Goal: Task Accomplishment & Management: Manage account settings

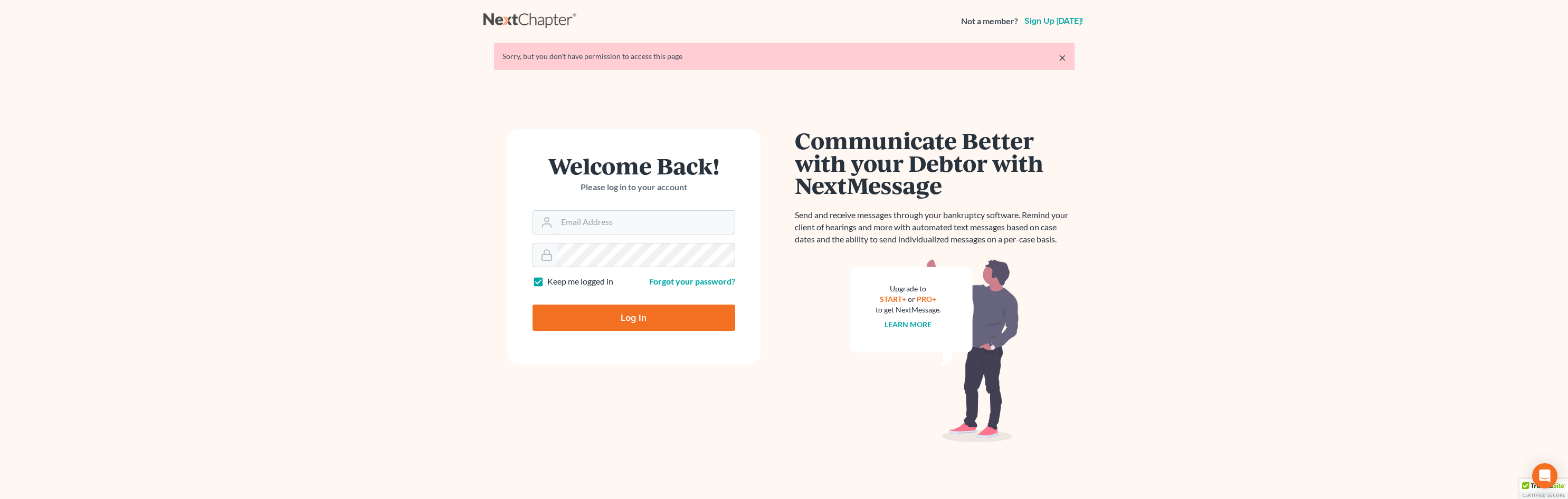
type input "jromero@scura.com"
click at [584, 313] on input "Log In" at bounding box center [634, 317] width 203 height 27
type input "Thinking..."
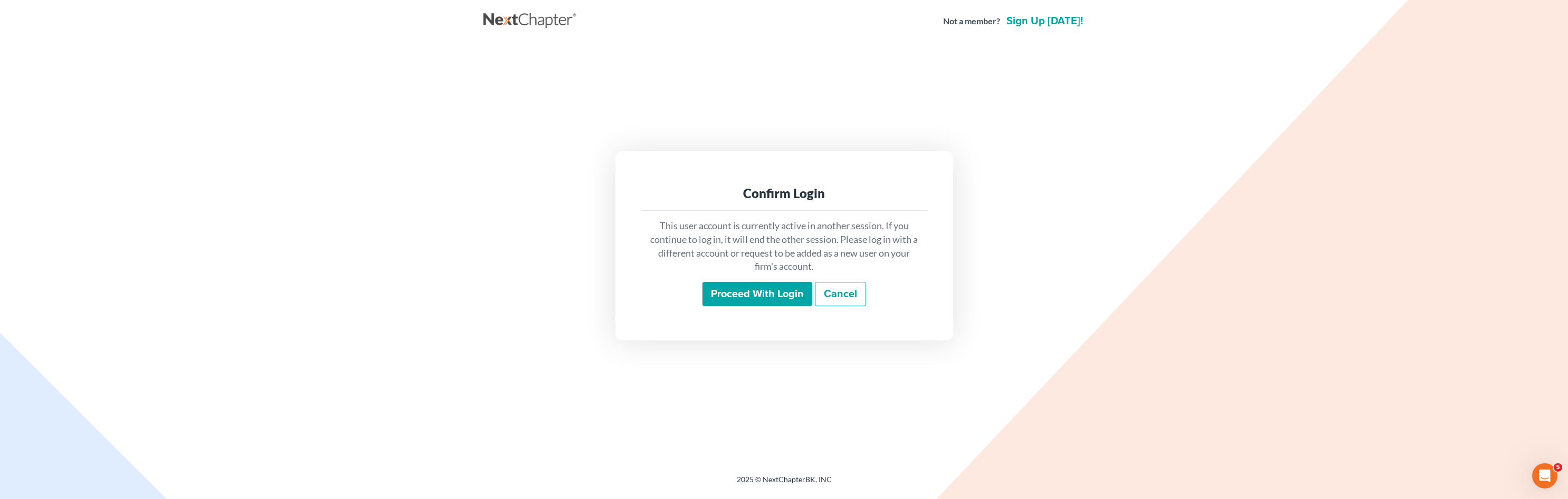
click at [719, 293] on input "Proceed with login" at bounding box center [758, 294] width 110 height 24
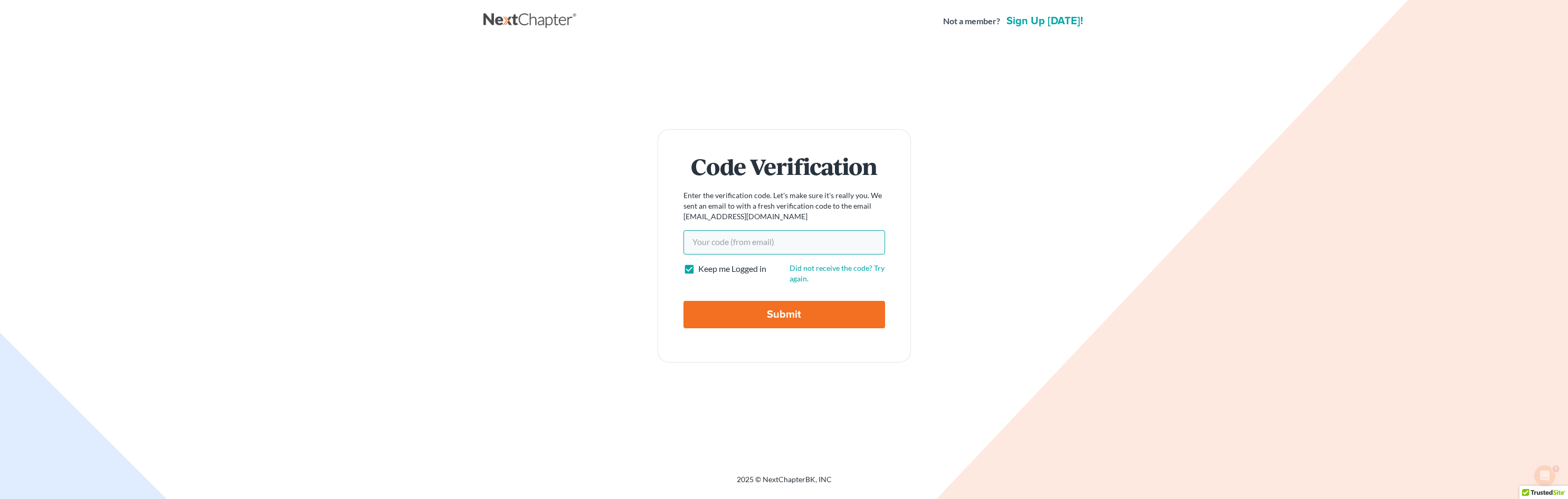
drag, startPoint x: 724, startPoint y: 241, endPoint x: 720, endPoint y: 249, distance: 8.9
click at [724, 241] on input "Your code(from email)" at bounding box center [784, 242] width 202 height 24
click at [721, 244] on input "Your code(from email)" at bounding box center [784, 242] width 202 height 24
click at [730, 239] on input "08" at bounding box center [784, 242] width 202 height 24
click at [589, 247] on div "Code Verification Enter the verification code. Let's make sure it's really you.…" at bounding box center [784, 246] width 591 height 234
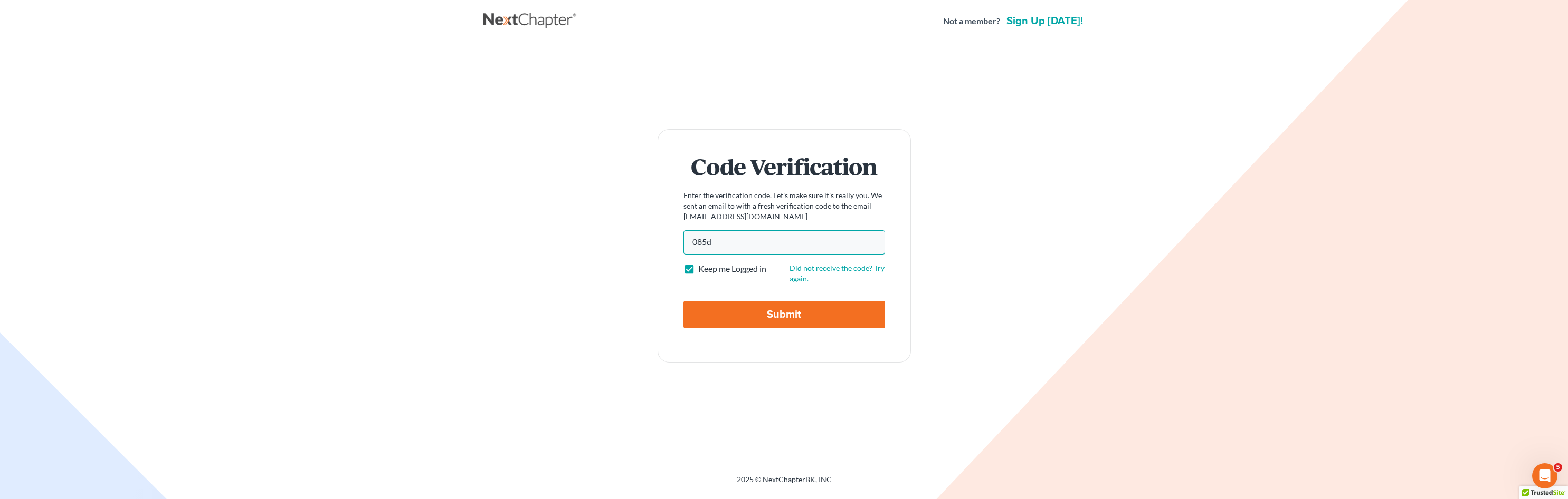
click at [741, 246] on input "085d" at bounding box center [784, 242] width 202 height 24
type input "085d72"
click at [729, 305] on input "Submit" at bounding box center [784, 315] width 202 height 28
type input "Thinking..."
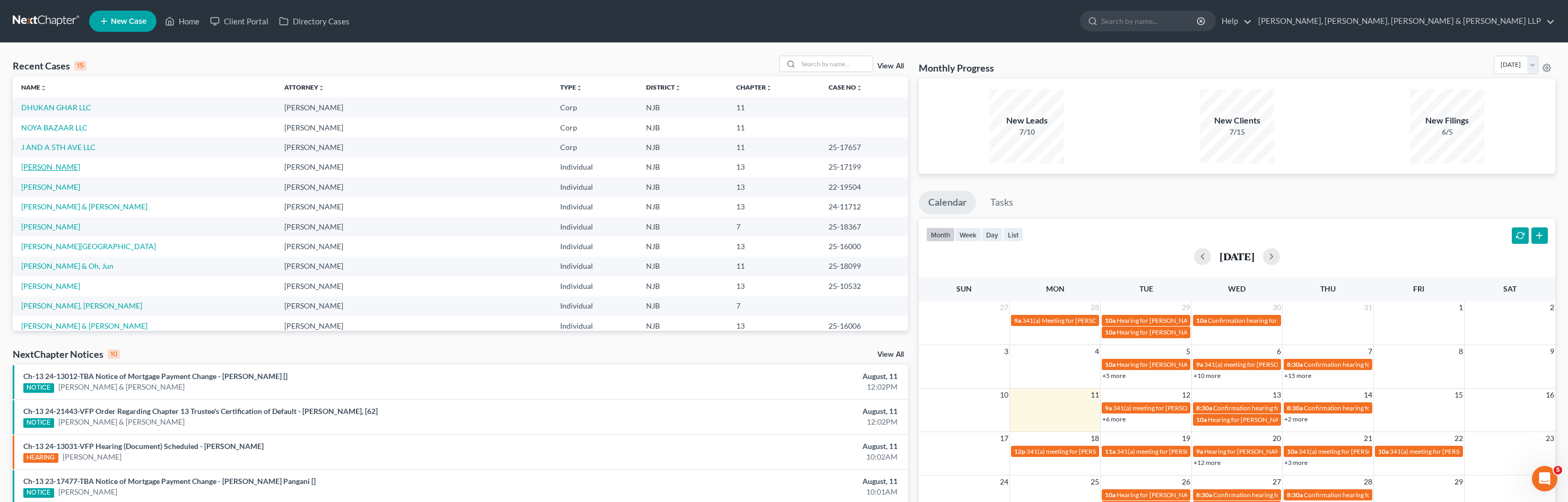
click at [47, 167] on link "[PERSON_NAME]" at bounding box center [50, 167] width 59 height 9
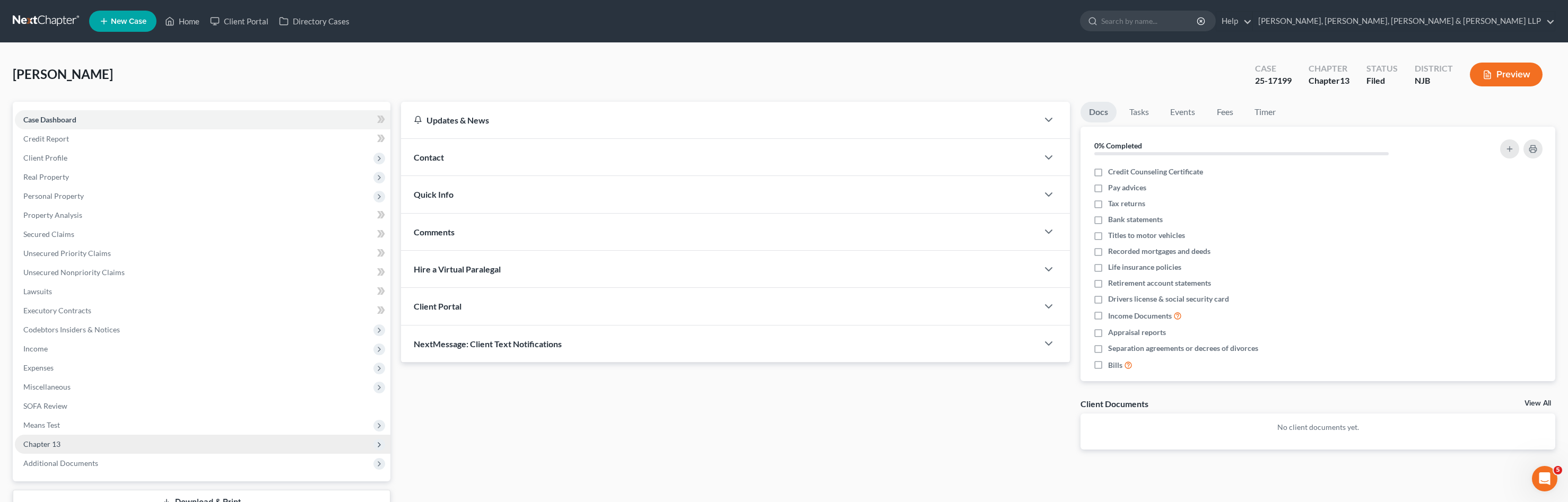
click at [34, 441] on span "Chapter 13" at bounding box center [41, 444] width 37 height 9
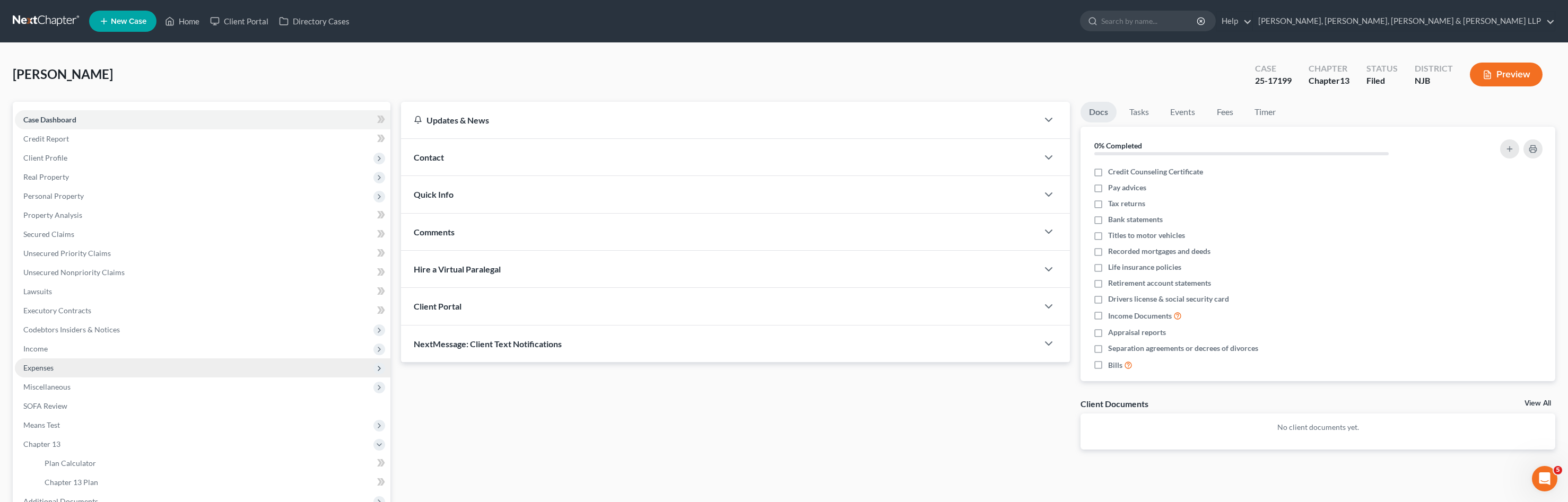
scroll to position [91, 0]
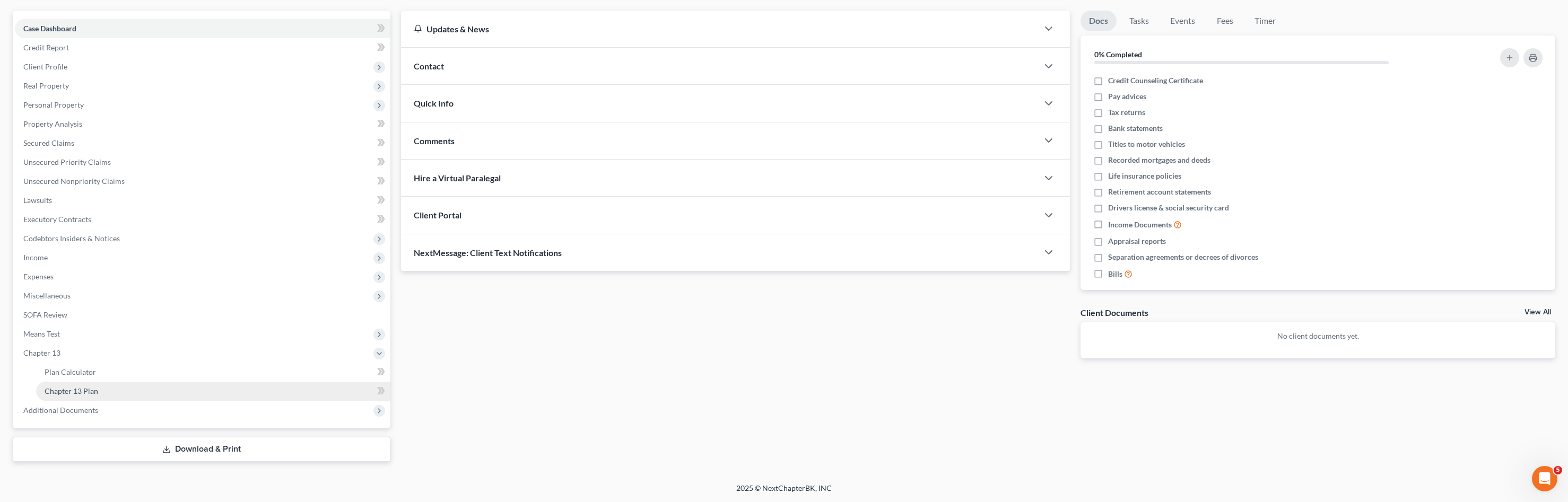
click at [103, 391] on link "Chapter 13 Plan" at bounding box center [213, 391] width 354 height 19
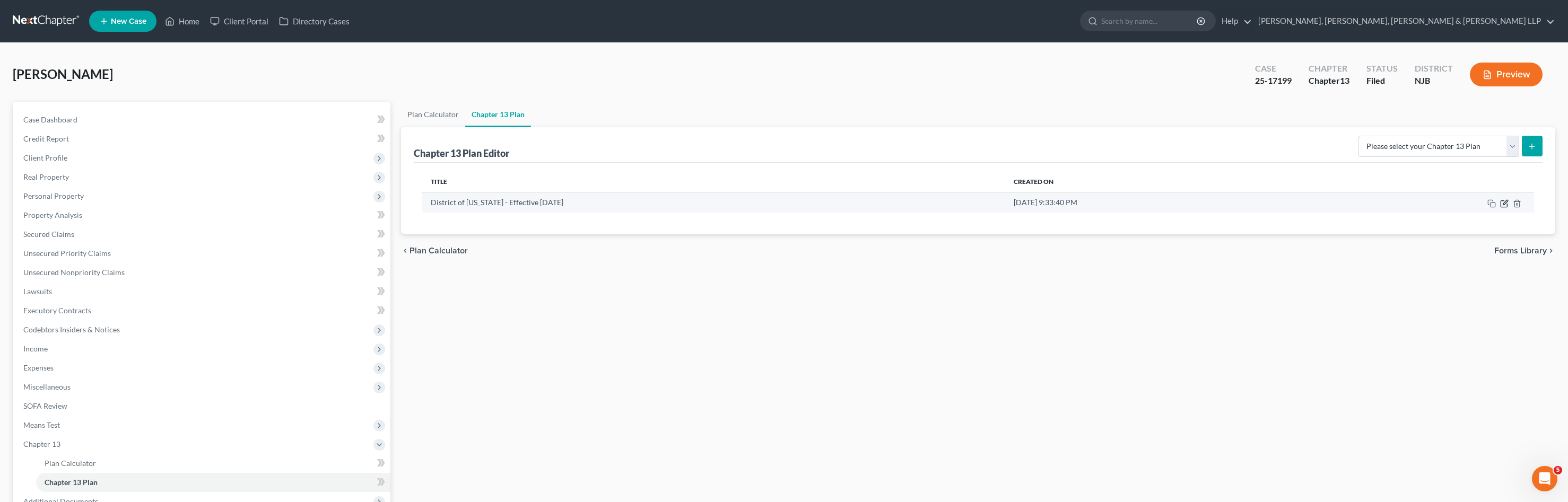
click at [1504, 205] on icon "button" at bounding box center [1505, 202] width 5 height 5
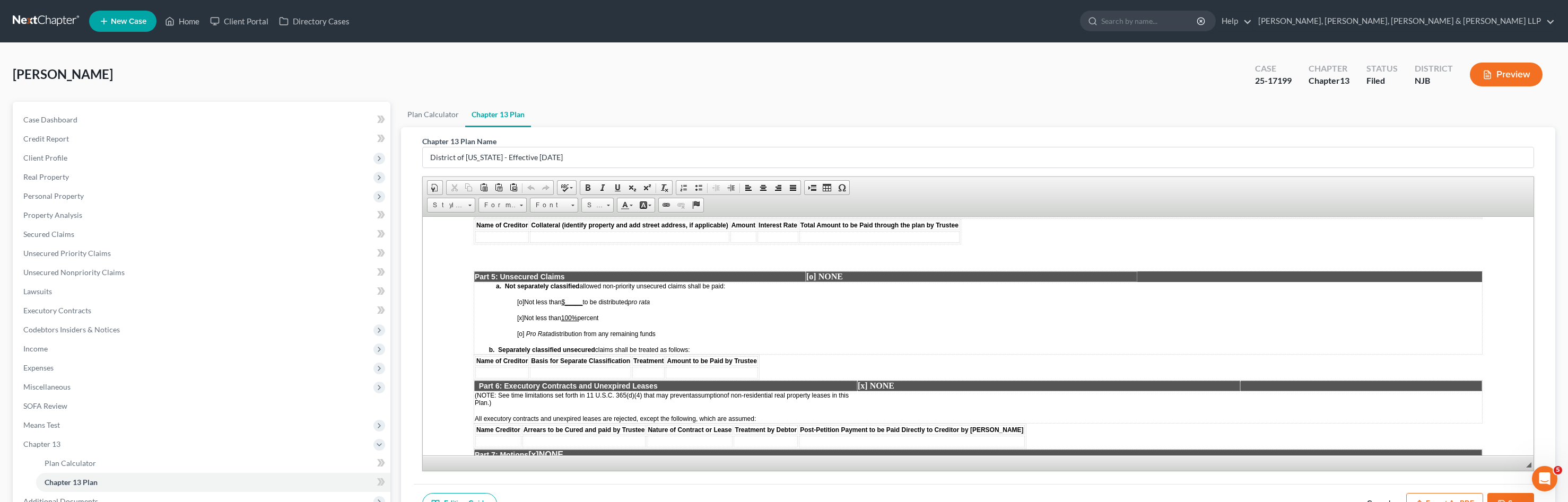
scroll to position [1432, 0]
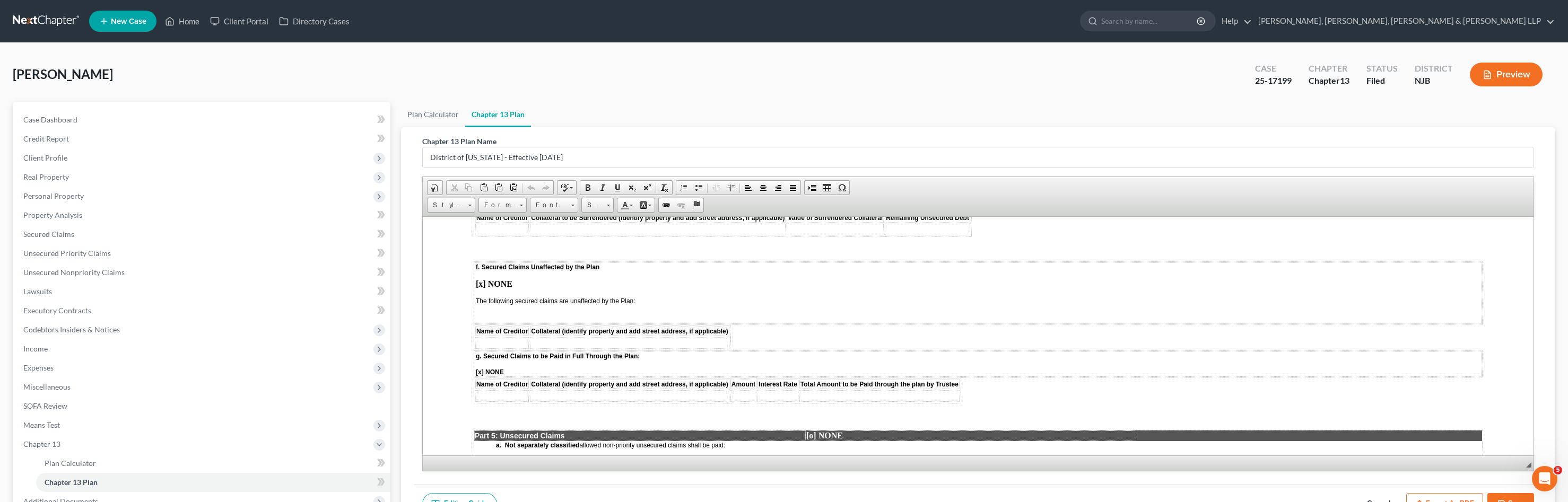
click at [483, 283] on strong "[x] NONE" at bounding box center [494, 283] width 37 height 9
click at [500, 340] on td at bounding box center [502, 343] width 54 height 12
click at [559, 341] on td at bounding box center [629, 343] width 199 height 12
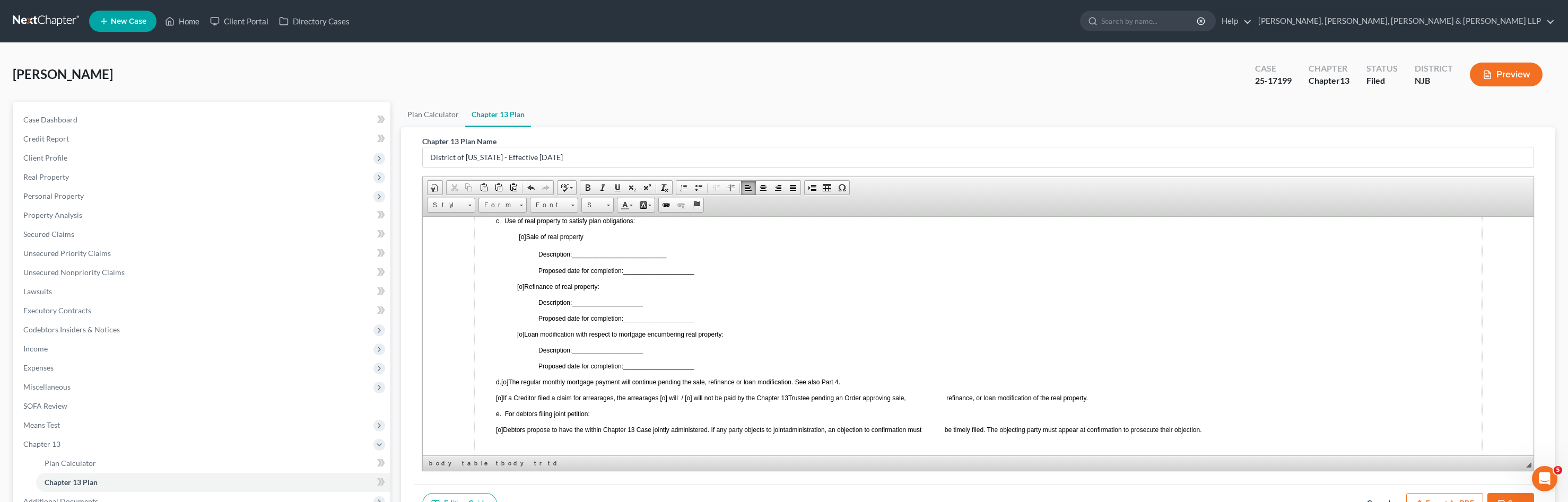
scroll to position [265, 0]
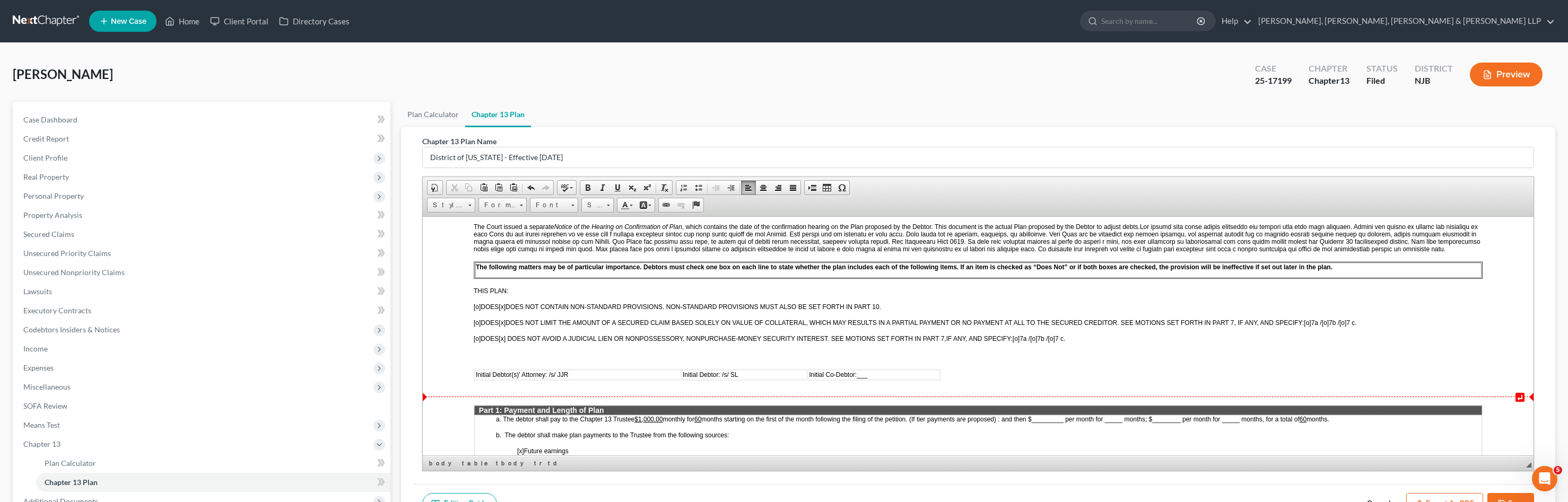
click at [656, 418] on u "$1,000.00" at bounding box center [649, 418] width 28 height 7
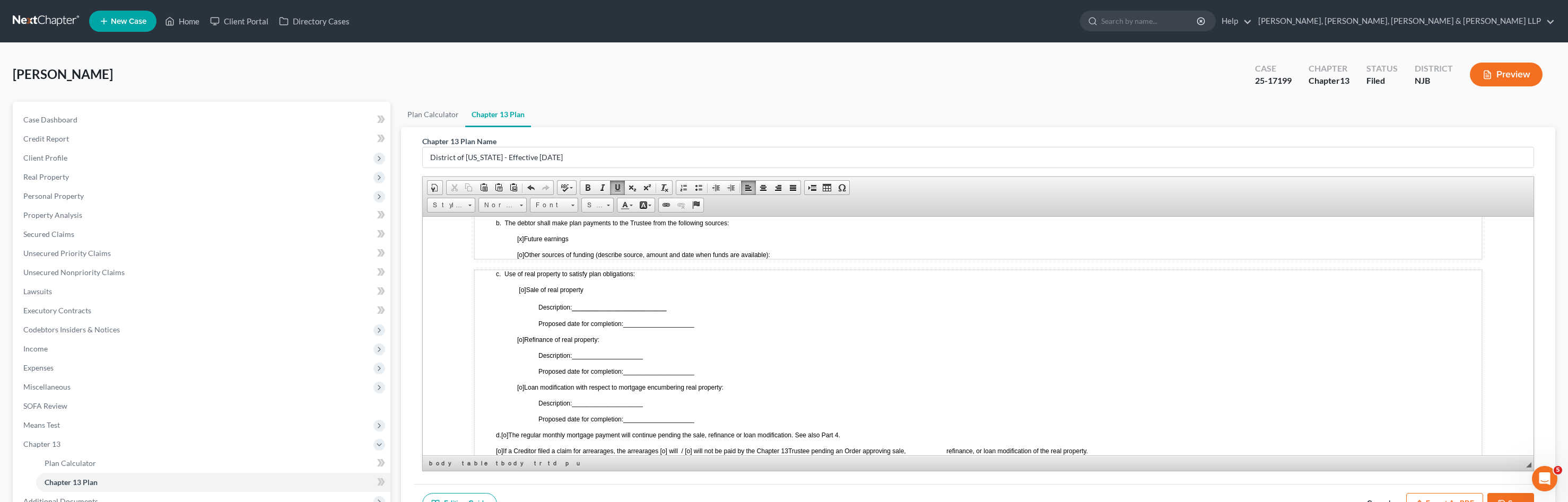
scroll to position [743, 0]
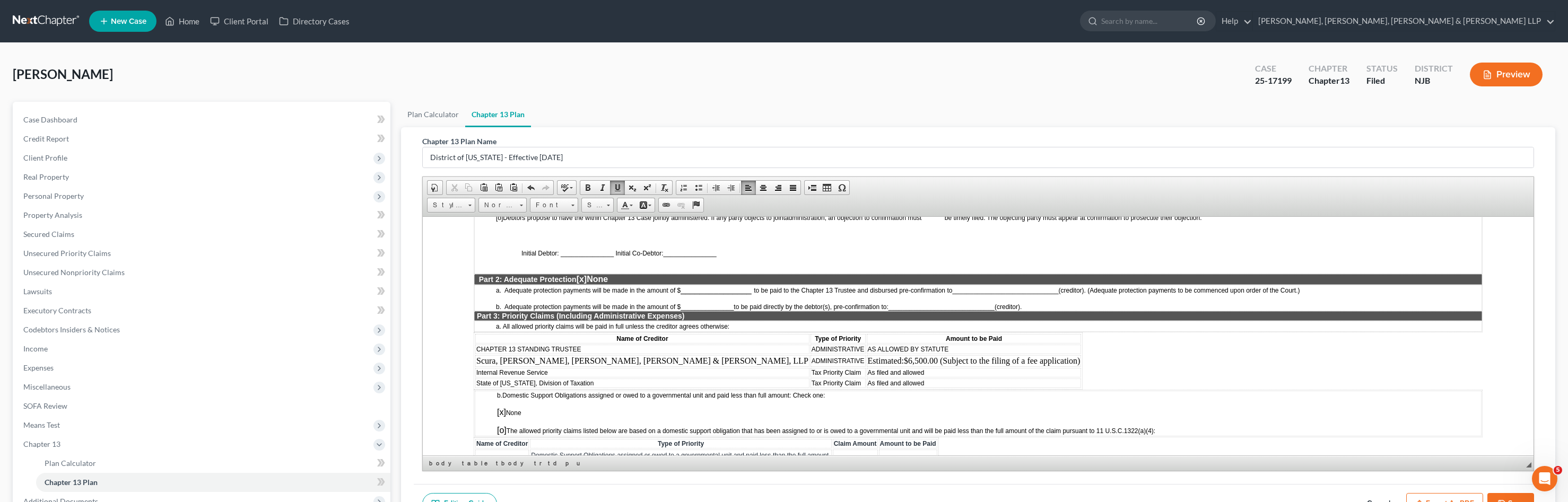
click at [868, 362] on span "Estimated: $6,500.00 (Subject to the filing of a fee application)" at bounding box center [974, 360] width 213 height 9
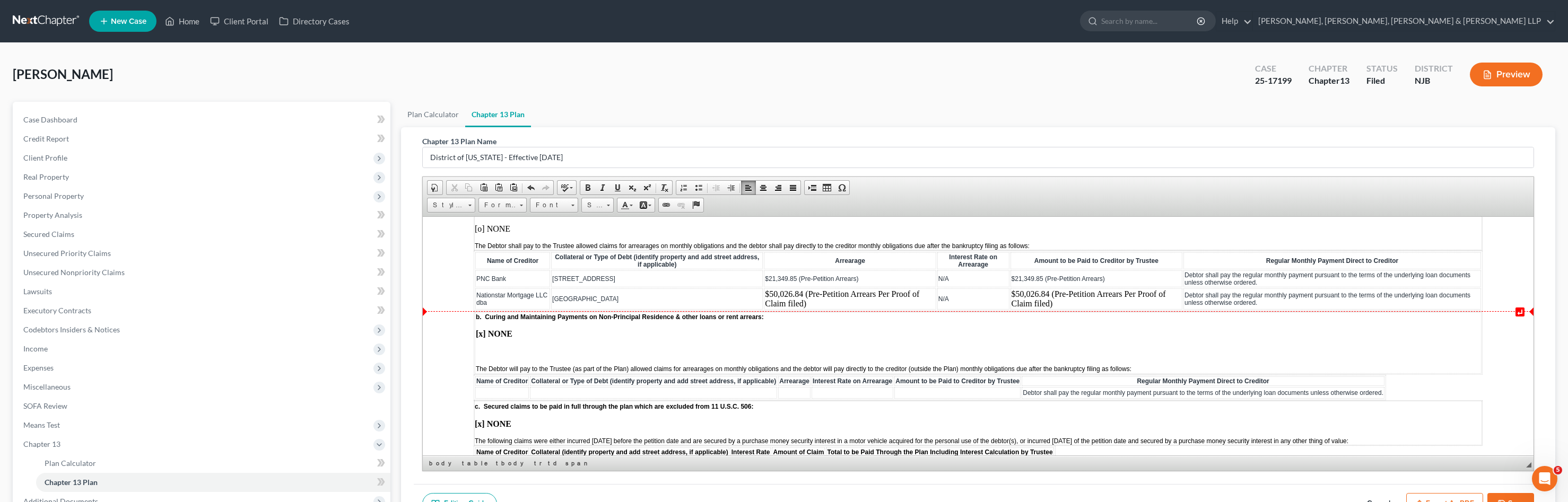
click at [536, 305] on td "Nationstar Mortgage LLC dba" at bounding box center [512, 298] width 75 height 21
click at [649, 366] on span "Delete Rows" at bounding box center [651, 364] width 62 height 13
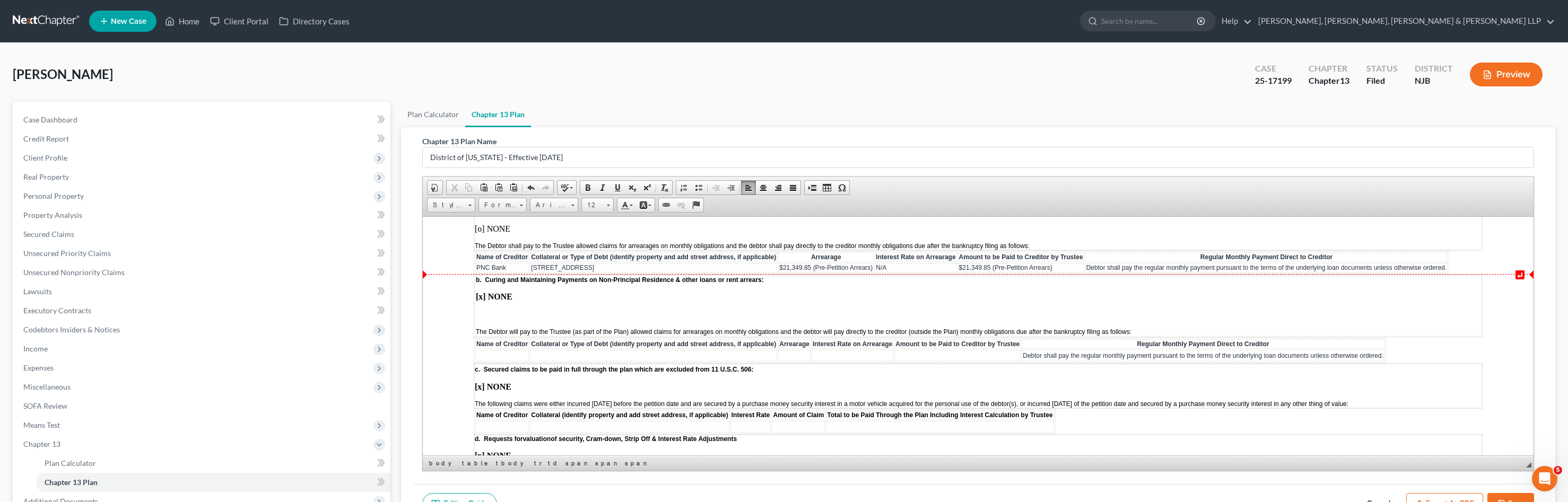
click at [790, 269] on span "$21,349.85 (Pre-Petition Arrears)" at bounding box center [826, 266] width 94 height 7
click at [970, 269] on span "$21,349.85 (Pre-Petition Arrears)" at bounding box center [1006, 266] width 94 height 7
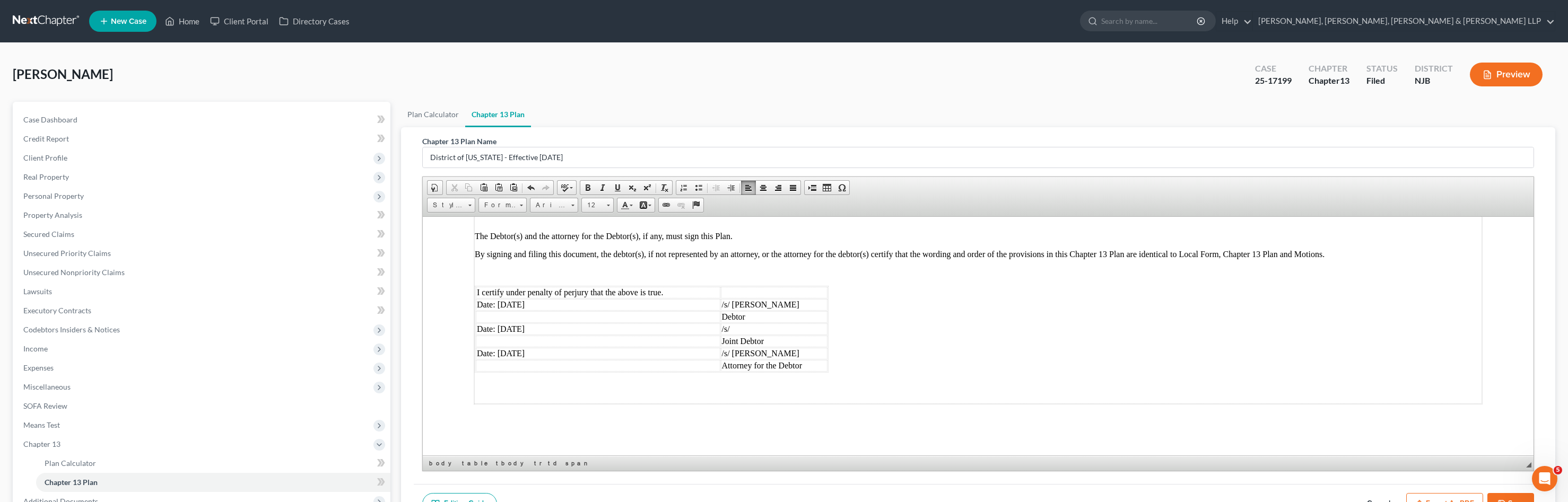
scroll to position [2312, 0]
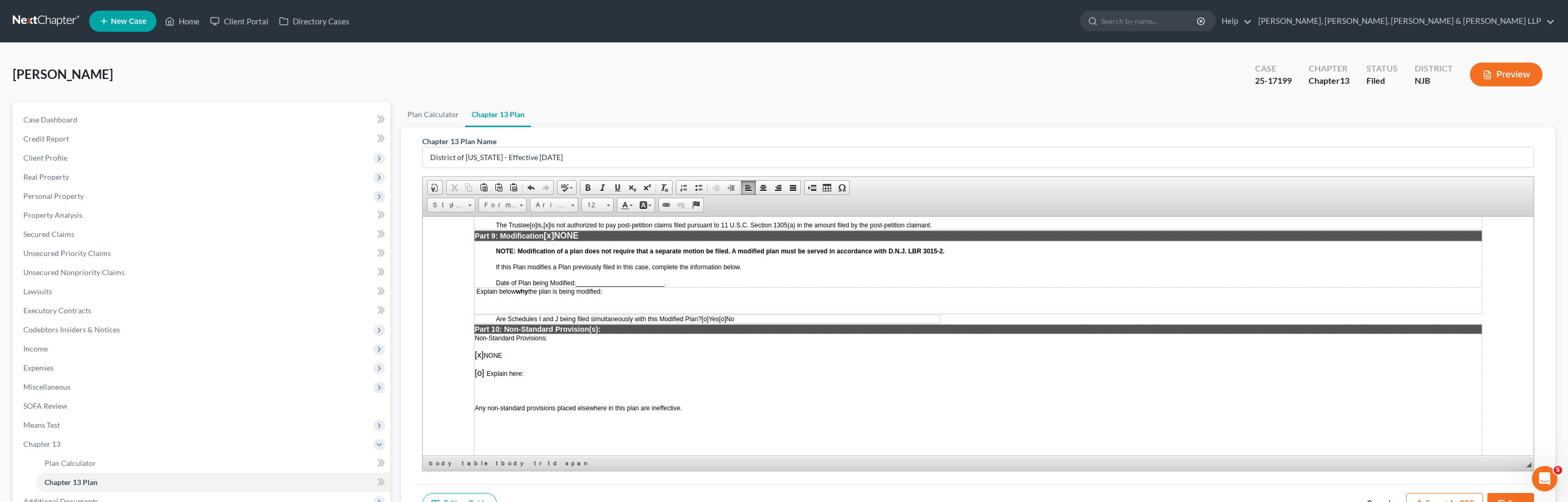
click at [1521, 498] on button "Save" at bounding box center [1511, 504] width 47 height 22
